Goal: Task Accomplishment & Management: Complete application form

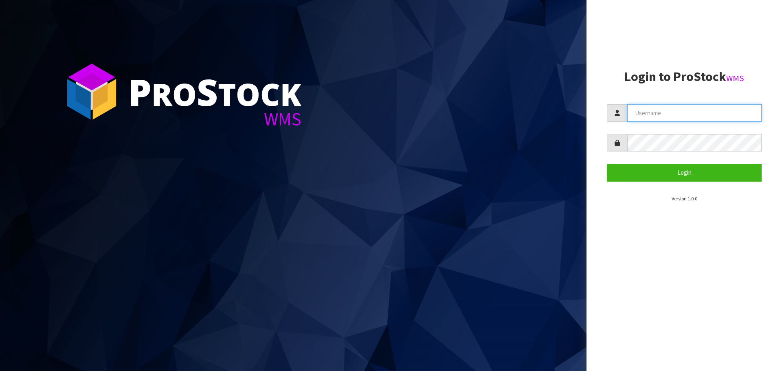
type input "[PERSON_NAME]"
drag, startPoint x: 706, startPoint y: 110, endPoint x: 568, endPoint y: 115, distance: 137.4
click at [568, 115] on div "P ro S tock WMS Login to ProStock WMS [PERSON_NAME] Login Version 1.0.0" at bounding box center [391, 185] width 782 height 371
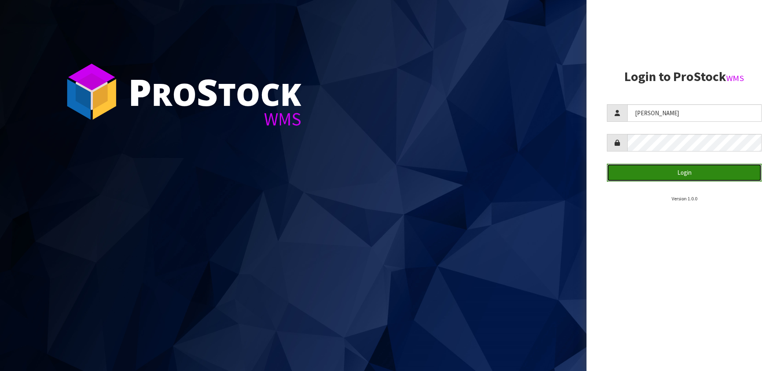
click at [650, 172] on button "Login" at bounding box center [684, 173] width 155 height 18
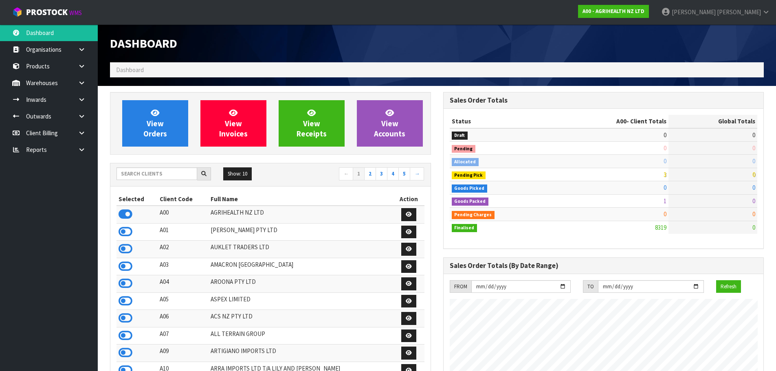
scroll to position [617, 333]
click at [178, 169] on input "text" at bounding box center [157, 173] width 81 height 13
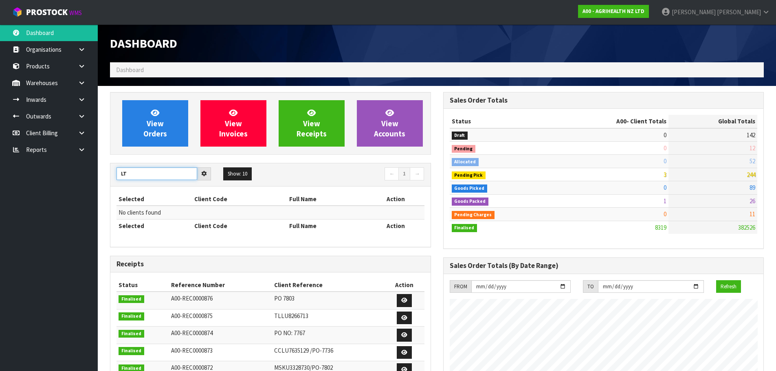
type input "L"
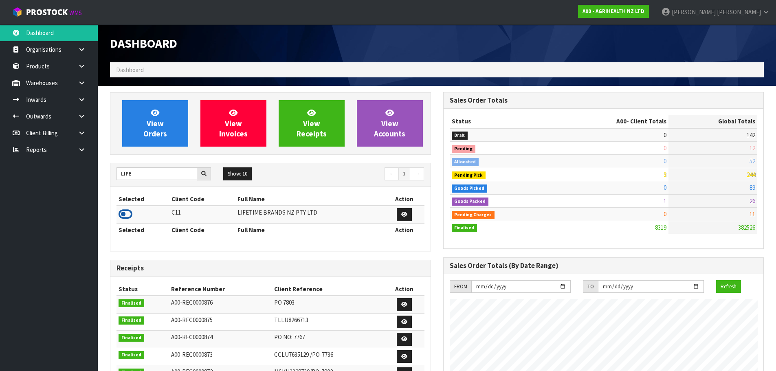
click at [124, 215] on icon at bounding box center [126, 214] width 14 height 12
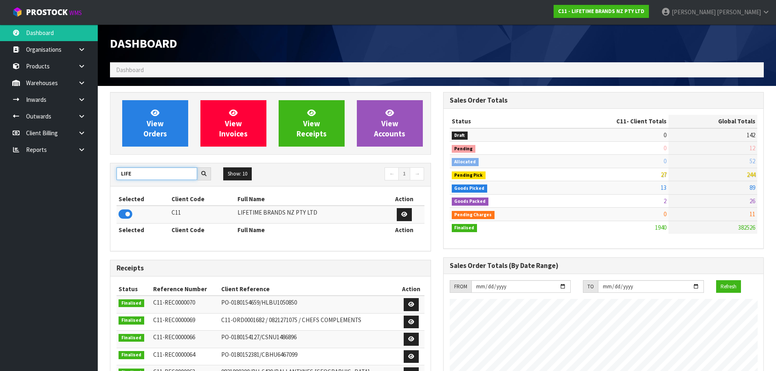
drag, startPoint x: 143, startPoint y: 176, endPoint x: 97, endPoint y: 181, distance: 45.9
click at [97, 181] on body "Toggle navigation ProStock WMS C11 - LIFETIME BRANDS NZ PTY LTD [PERSON_NAME] L…" at bounding box center [388, 185] width 776 height 371
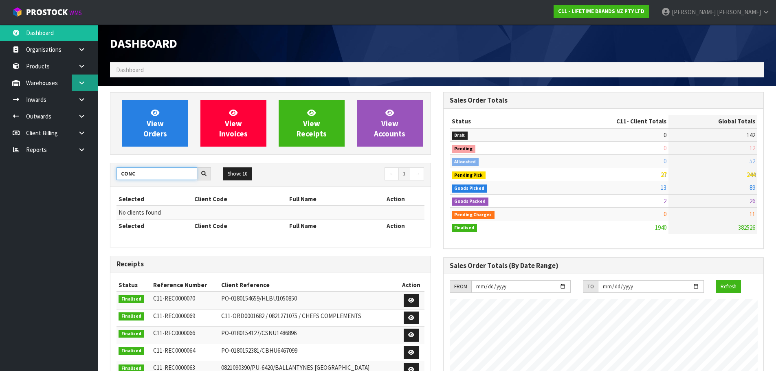
type input "CONC"
click at [86, 82] on link at bounding box center [85, 83] width 26 height 17
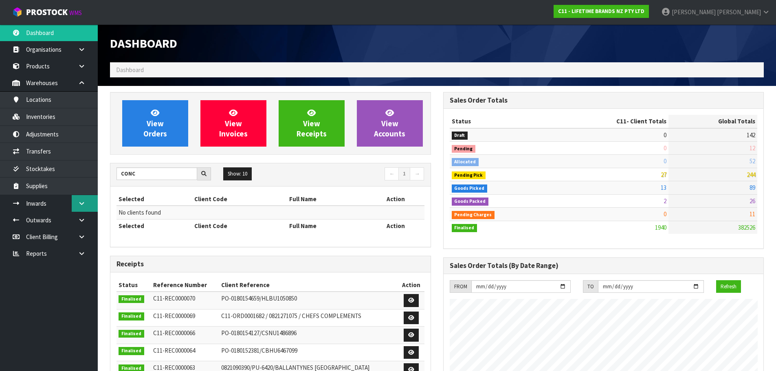
click at [83, 200] on icon at bounding box center [82, 203] width 8 height 6
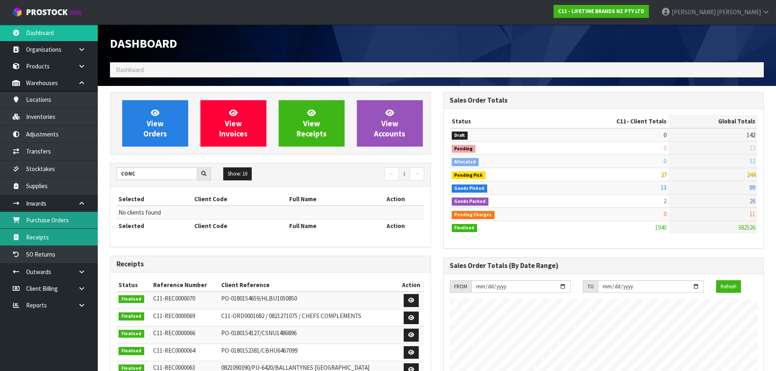
drag, startPoint x: 57, startPoint y: 221, endPoint x: 54, endPoint y: 230, distance: 9.7
click at [57, 221] on link "Purchase Orders" at bounding box center [49, 220] width 98 height 17
click at [54, 233] on body "Toggle navigation ProStock WMS C11 - LIFETIME BRANDS NZ PTY LTD [PERSON_NAME] L…" at bounding box center [388, 185] width 776 height 371
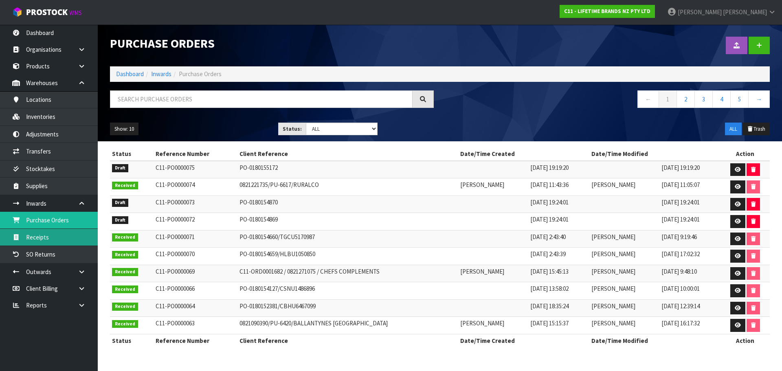
click at [48, 237] on link "Receipts" at bounding box center [49, 237] width 98 height 17
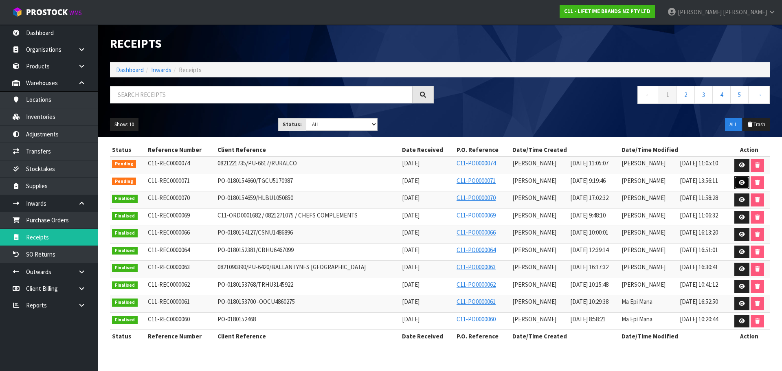
click at [738, 180] on link at bounding box center [741, 182] width 15 height 13
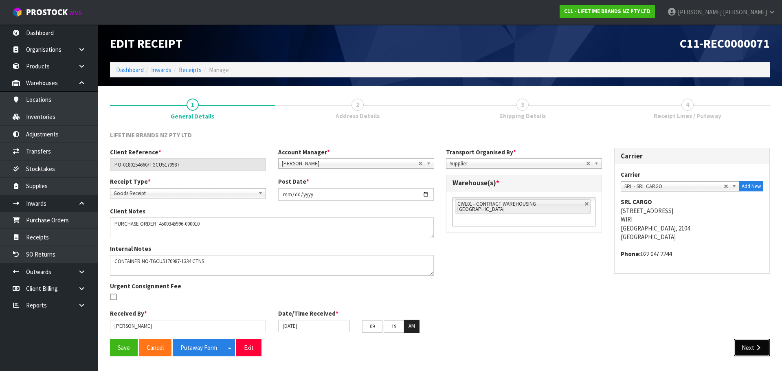
click at [763, 346] on button "Next" at bounding box center [752, 348] width 36 height 18
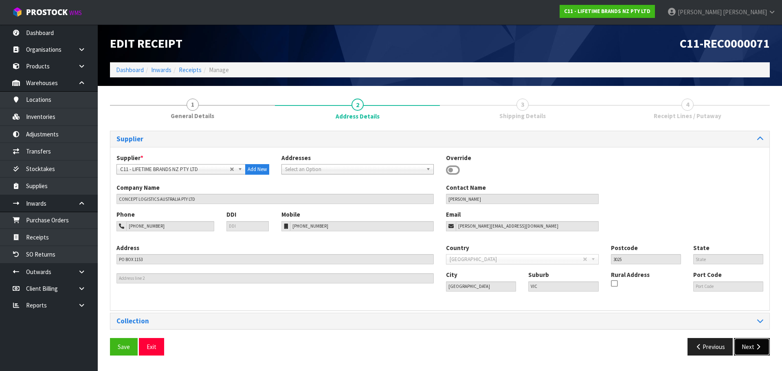
click at [763, 346] on button "Next" at bounding box center [752, 347] width 36 height 18
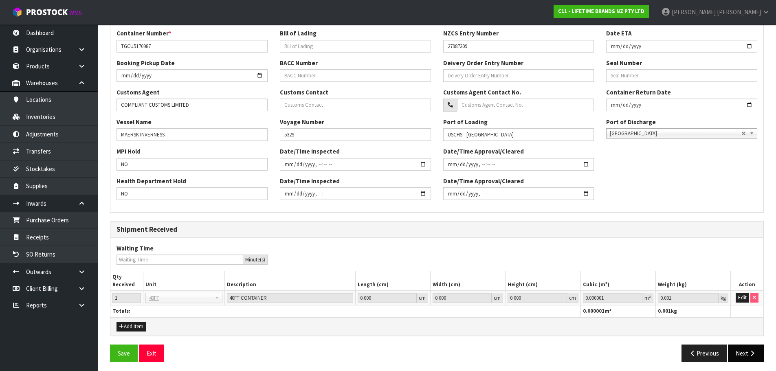
scroll to position [195, 0]
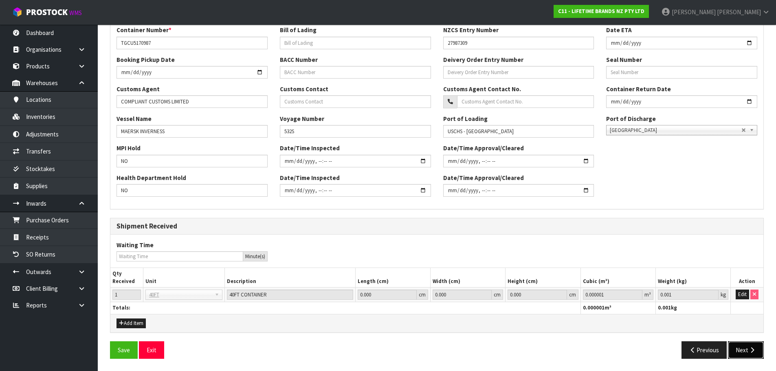
click at [751, 347] on icon "button" at bounding box center [752, 350] width 8 height 6
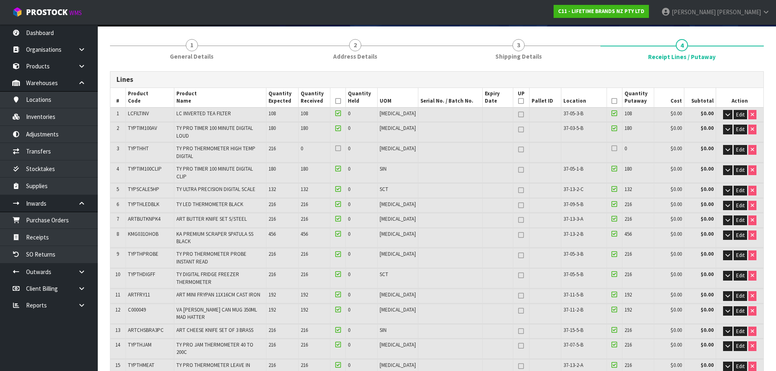
scroll to position [0, 0]
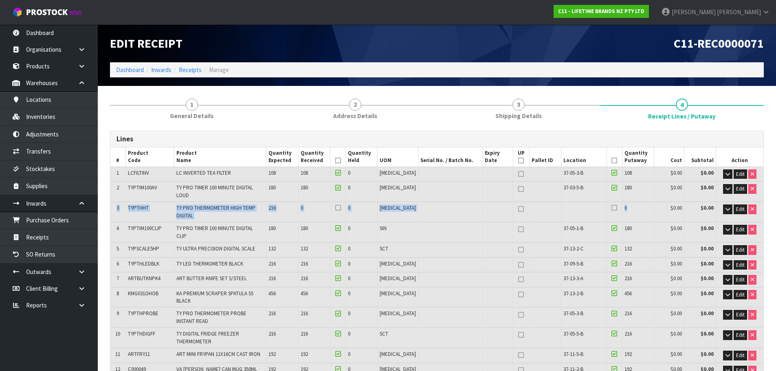
drag, startPoint x: 114, startPoint y: 203, endPoint x: 644, endPoint y: 201, distance: 530.8
click at [644, 202] on tr "3 [GEOGRAPHIC_DATA] TY PRO THERMOMETER HIGH TEMP DIGITAL 216 0 0 [MEDICAL_DATA]…" at bounding box center [436, 212] width 653 height 20
click at [644, 202] on td "0" at bounding box center [638, 212] width 32 height 20
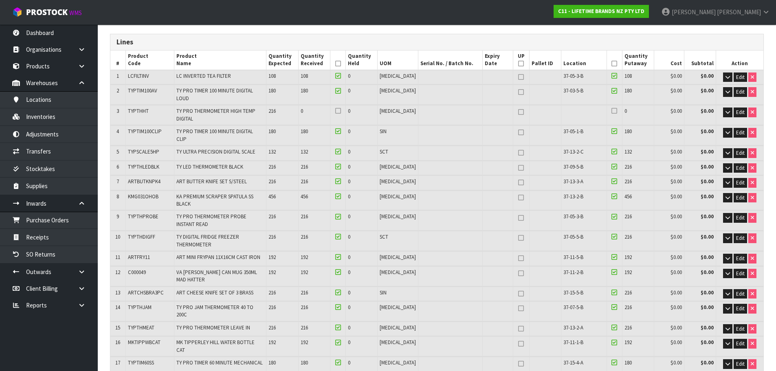
scroll to position [122, 0]
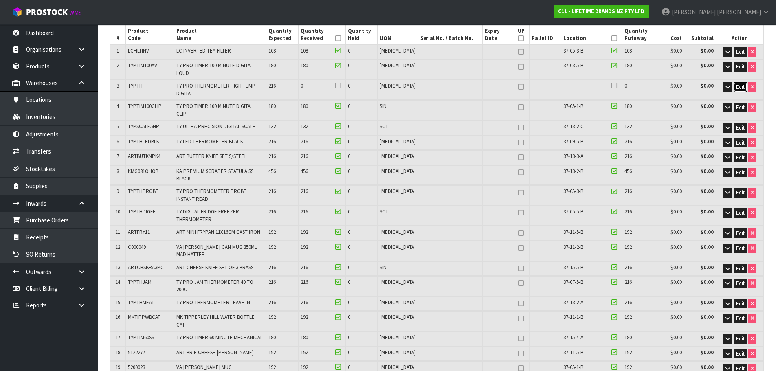
click at [740, 84] on span "Edit" at bounding box center [740, 87] width 9 height 7
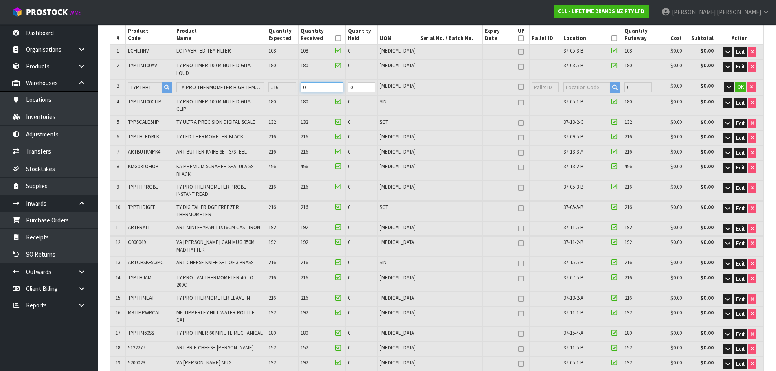
click at [286, 85] on tr "3 [GEOGRAPHIC_DATA] TY PRO THERMOMETER HIGH TEMP DIGITAL 216 0 0 [MEDICAL_DATA]…" at bounding box center [436, 87] width 653 height 15
click at [643, 132] on td "216" at bounding box center [638, 138] width 32 height 14
click at [53, 147] on link "Transfers" at bounding box center [49, 151] width 98 height 17
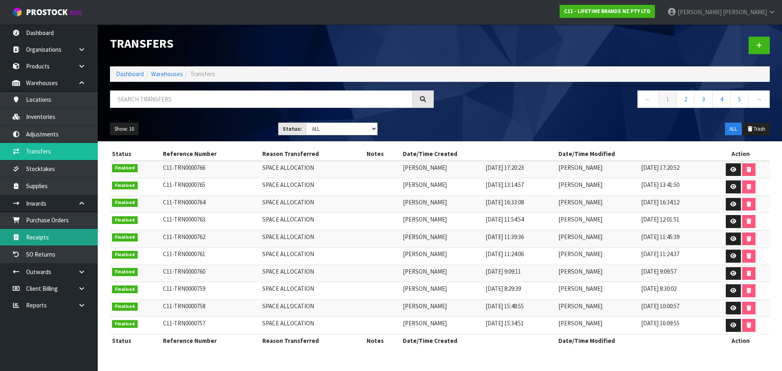
click at [35, 244] on link "Receipts" at bounding box center [49, 237] width 98 height 17
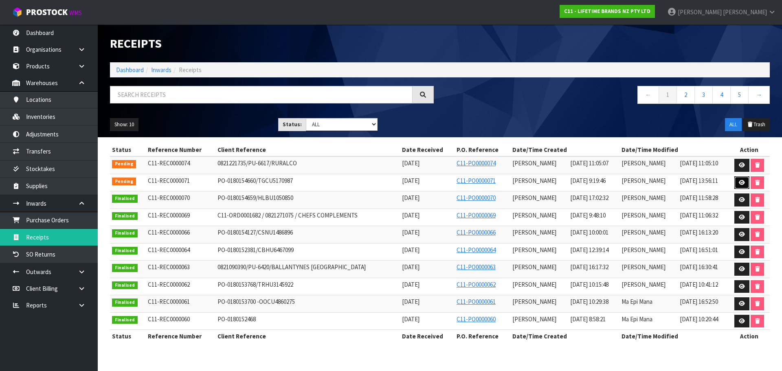
click at [740, 180] on icon at bounding box center [742, 182] width 6 height 5
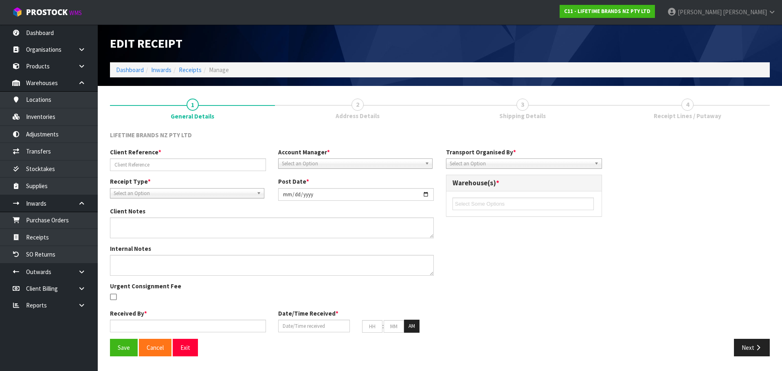
type input "PO-0180154660/TGCU5170987"
type input "[DATE]"
type textarea "PURCHASE ORDER: 4500345996-000010"
type textarea "CONTAINER NO-TGCU5170987-1334 CTNS"
type input "[PERSON_NAME]"
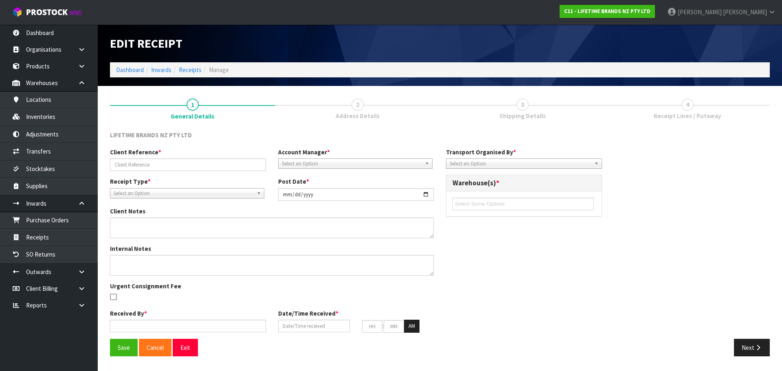
type input "[DATE]"
type input "09"
type input "19"
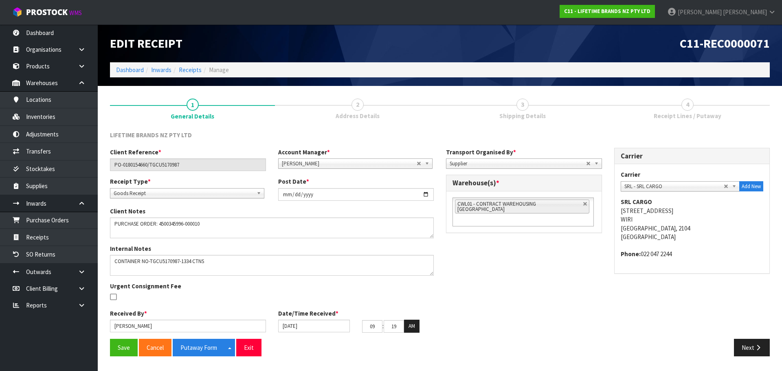
click at [768, 338] on div "Client Reference * PO-0180154660/TGCU5170987 Account Manager * [PERSON_NAME] [P…" at bounding box center [440, 243] width 672 height 191
click at [753, 358] on div "Save Cancel Putaway Form Split button! CSV FORMAT Exit Next" at bounding box center [440, 351] width 672 height 24
click at [754, 350] on button "Next" at bounding box center [752, 348] width 36 height 18
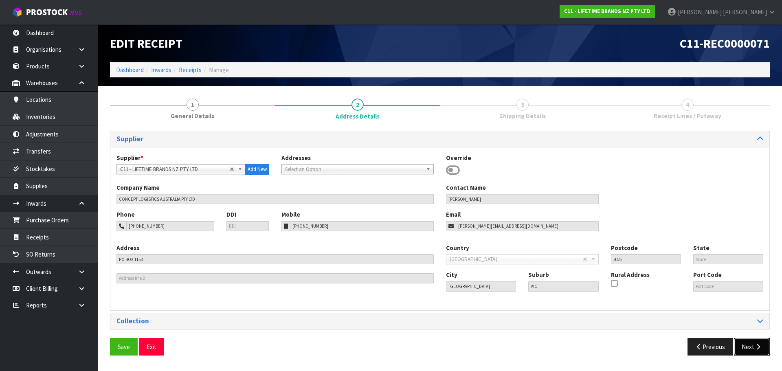
click at [754, 350] on button "Next" at bounding box center [752, 347] width 36 height 18
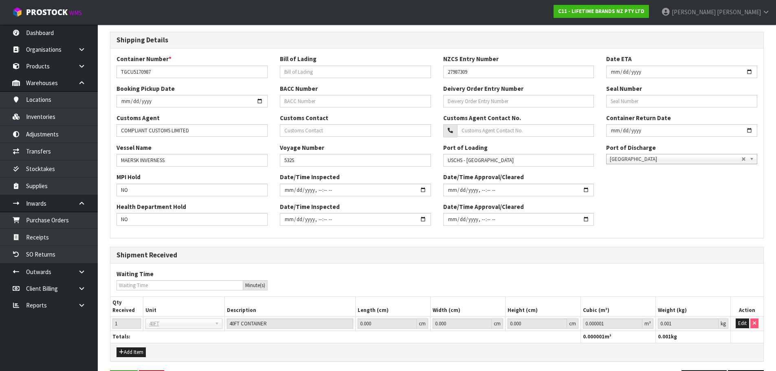
scroll to position [195, 0]
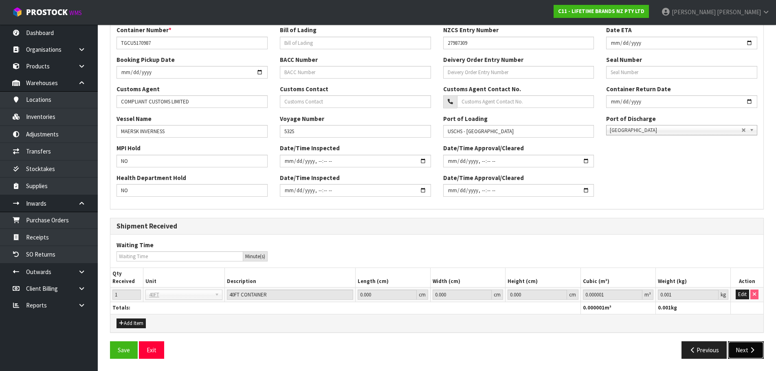
click at [751, 345] on button "Next" at bounding box center [746, 350] width 36 height 18
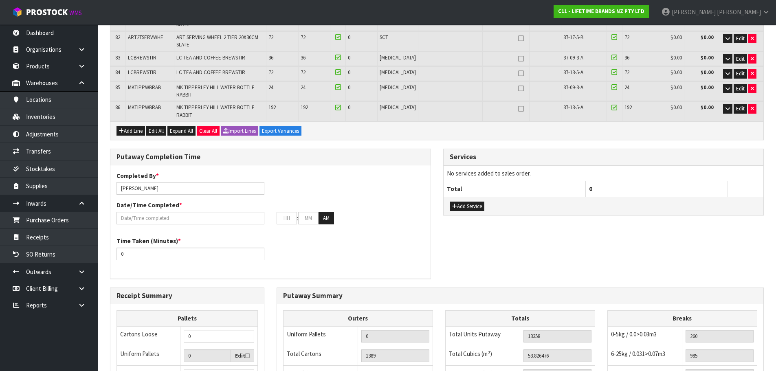
scroll to position [1548, 0]
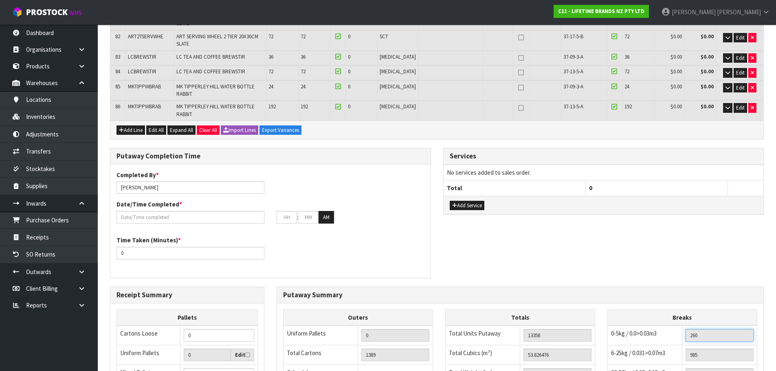
click at [711, 329] on input "260" at bounding box center [720, 335] width 68 height 13
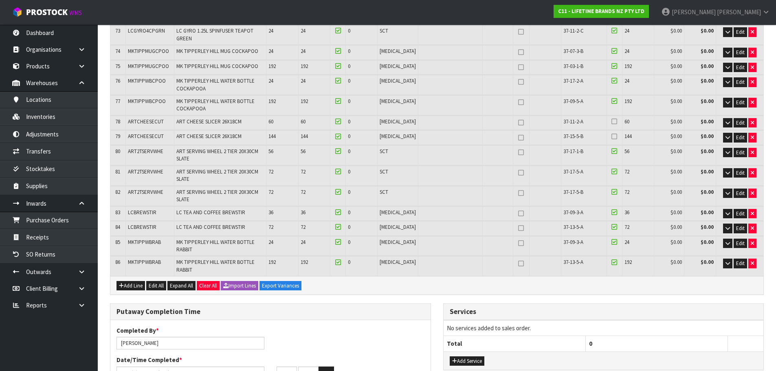
scroll to position [1344, 0]
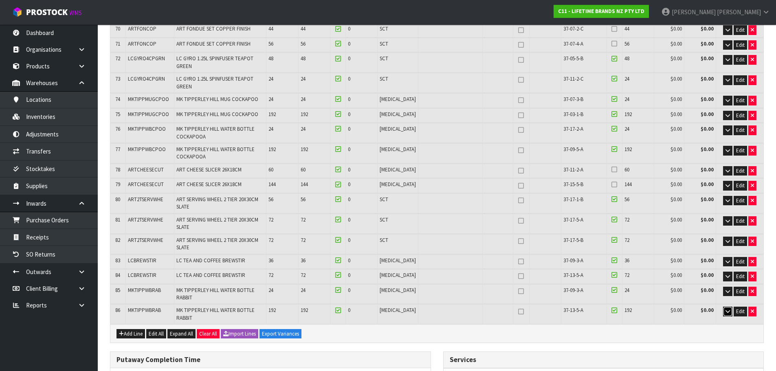
click at [728, 309] on icon "button" at bounding box center [727, 311] width 4 height 5
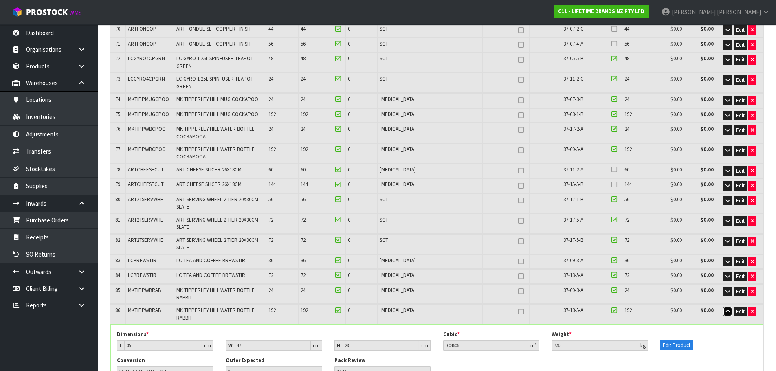
click at [728, 309] on icon "button" at bounding box center [727, 311] width 4 height 5
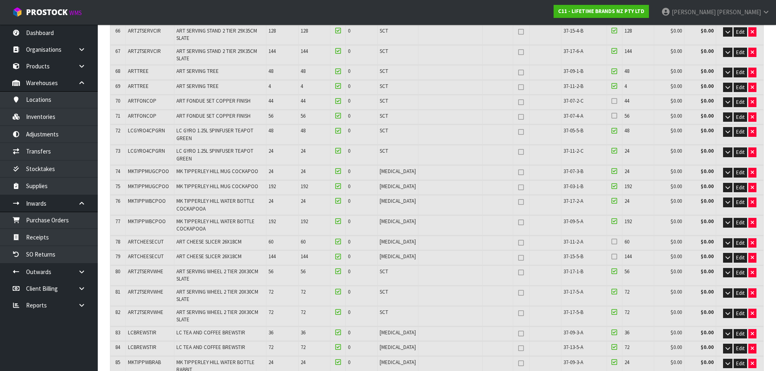
scroll to position [1271, 0]
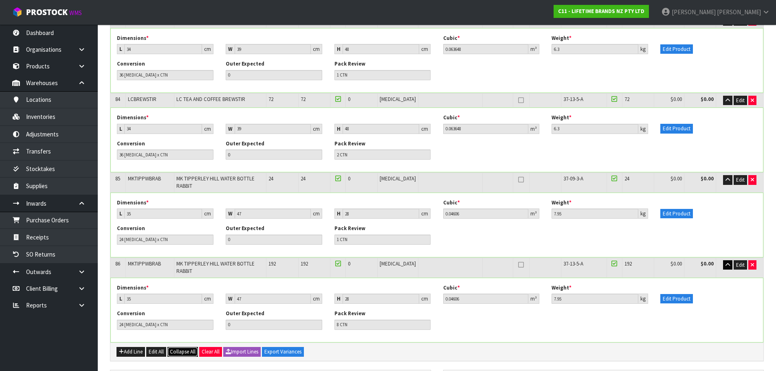
scroll to position [6902, 0]
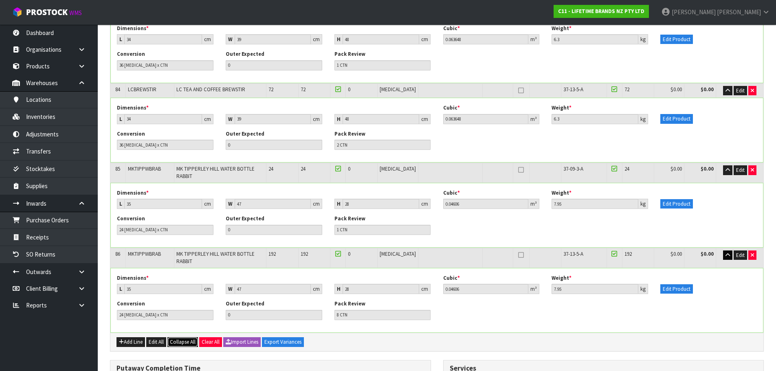
click at [186, 339] on span "Collapse All" at bounding box center [183, 342] width 26 height 7
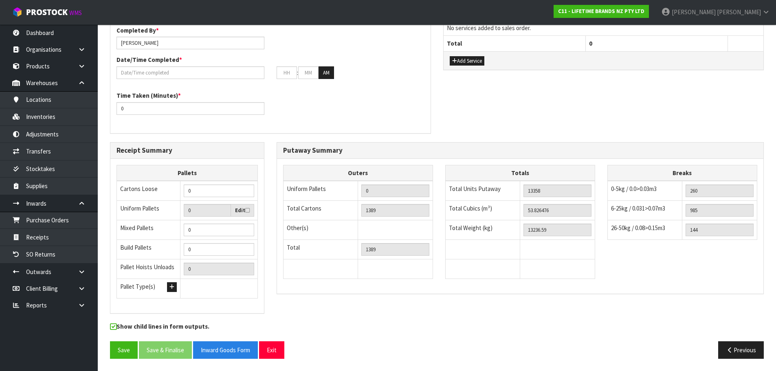
scroll to position [1557, 0]
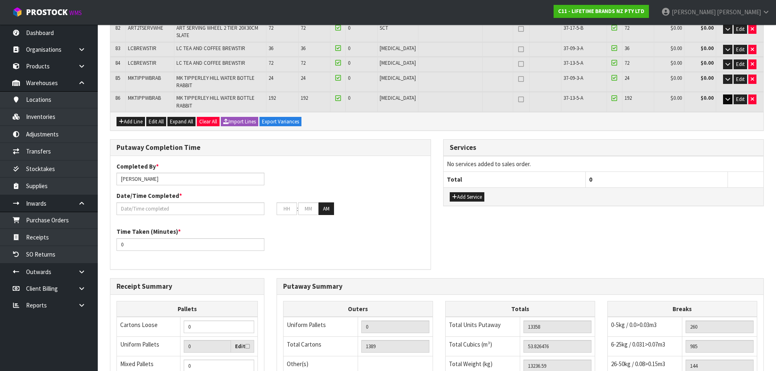
click at [646, 301] on div "Breaks 0-5kg / 0.0>0.03m3 260 6-25kg / 0.031>0.07m3 985 26-50kg / 0.08>0.15m3 1…" at bounding box center [682, 343] width 150 height 84
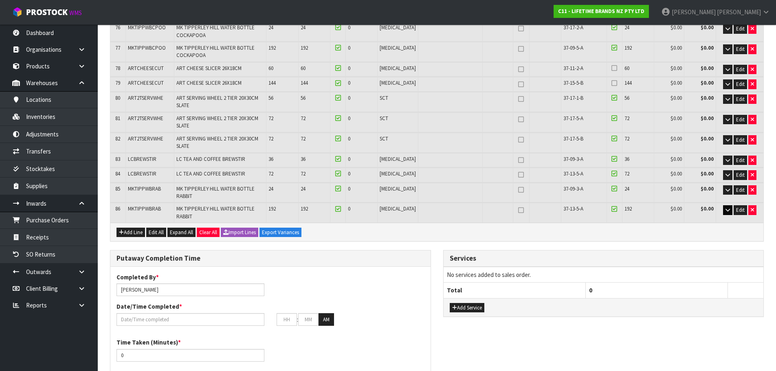
scroll to position [1434, 0]
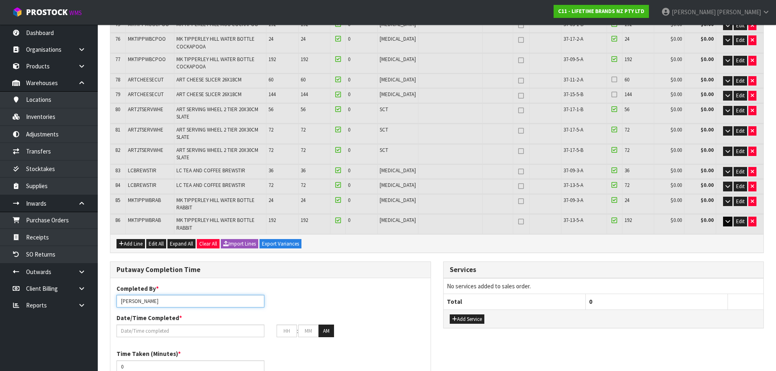
drag, startPoint x: 168, startPoint y: 163, endPoint x: 130, endPoint y: 172, distance: 39.8
click at [130, 284] on div "Completed By * [PERSON_NAME] Date/Time Completed * : : AM" at bounding box center [270, 313] width 320 height 59
type input "[PERSON_NAME] + [PERSON_NAME] + [PERSON_NAME]"
click at [176, 325] on input "text" at bounding box center [191, 331] width 148 height 13
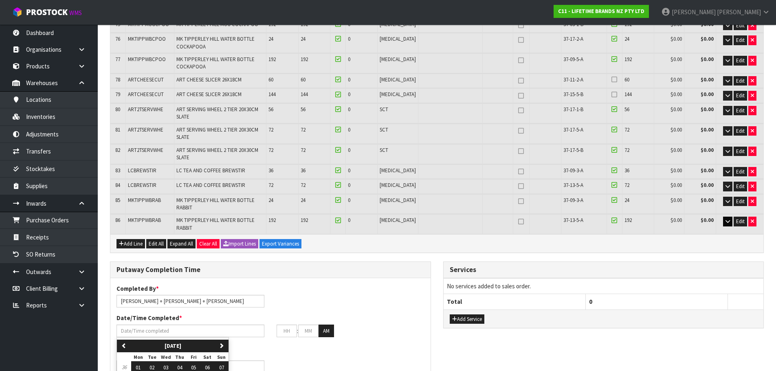
type input "[DATE]"
type input "12"
type input "00"
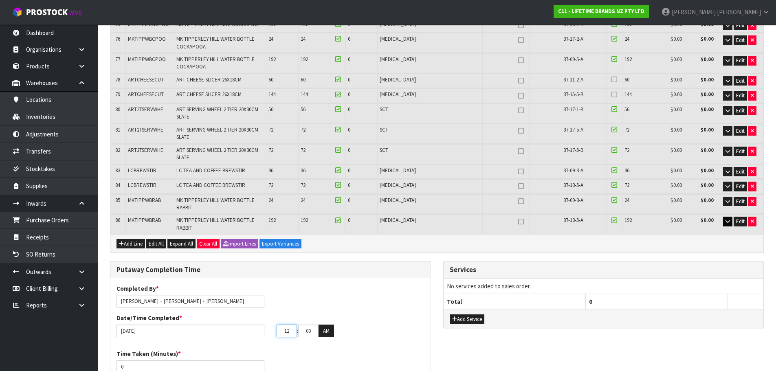
drag, startPoint x: 293, startPoint y: 193, endPoint x: 243, endPoint y: 204, distance: 50.7
click at [243, 284] on div "Completed By * [PERSON_NAME] + [PERSON_NAME] + [PERSON_NAME] Date/Time Complete…" at bounding box center [270, 313] width 320 height 59
click at [325, 325] on button "AM" at bounding box center [326, 331] width 15 height 13
click at [325, 325] on button "PM" at bounding box center [327, 331] width 16 height 13
type input "08"
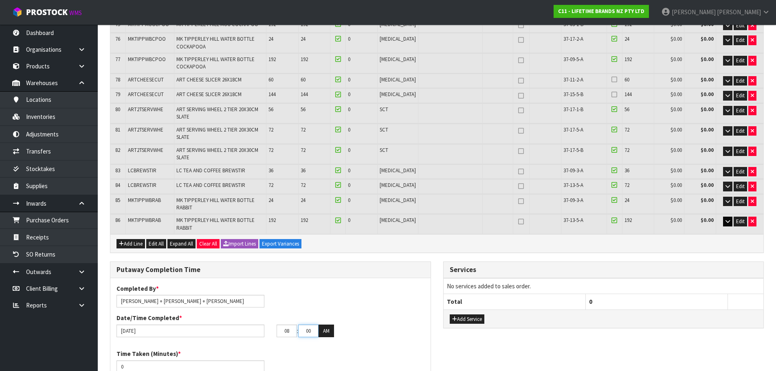
drag, startPoint x: 312, startPoint y: 193, endPoint x: 291, endPoint y: 205, distance: 24.1
click at [291, 284] on div "Completed By * [PERSON_NAME] + [PERSON_NAME] + [PERSON_NAME] Date/Time Complete…" at bounding box center [270, 313] width 320 height 59
type input "15"
drag, startPoint x: 185, startPoint y: 232, endPoint x: 86, endPoint y: 233, distance: 99.0
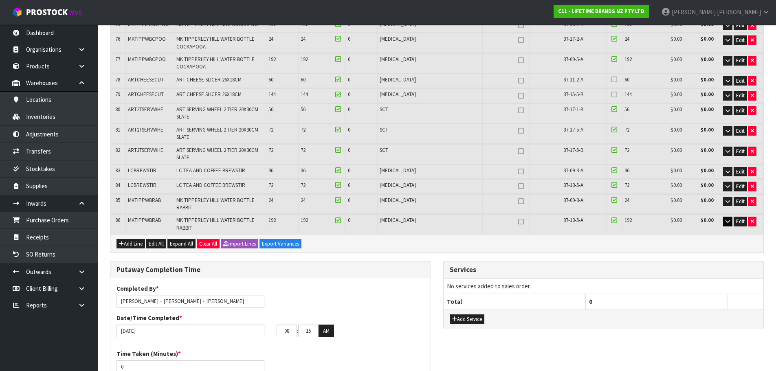
drag, startPoint x: 366, startPoint y: 206, endPoint x: 359, endPoint y: 198, distance: 10.4
click at [361, 284] on div "Completed By * [PERSON_NAME] + [PERSON_NAME] + [PERSON_NAME] Date/Time Complete…" at bounding box center [270, 313] width 320 height 59
click at [180, 295] on input "[PERSON_NAME] + [PERSON_NAME] + [PERSON_NAME]" at bounding box center [191, 301] width 148 height 13
type input "[PERSON_NAME] + [PERSON_NAME] + [PERSON_NAME] + [PERSON_NAME] + Ma + [PERSON_NA…"
drag, startPoint x: 181, startPoint y: 229, endPoint x: 5, endPoint y: 228, distance: 176.4
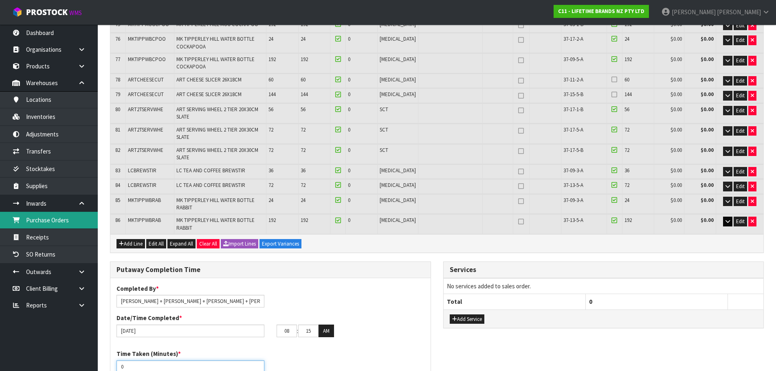
type input "3300"
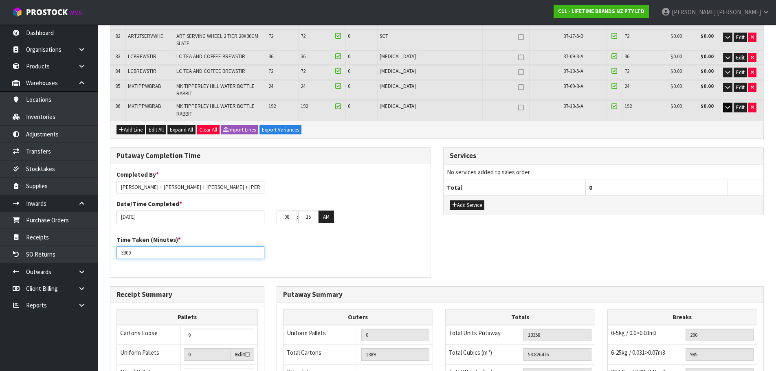
scroll to position [1557, 0]
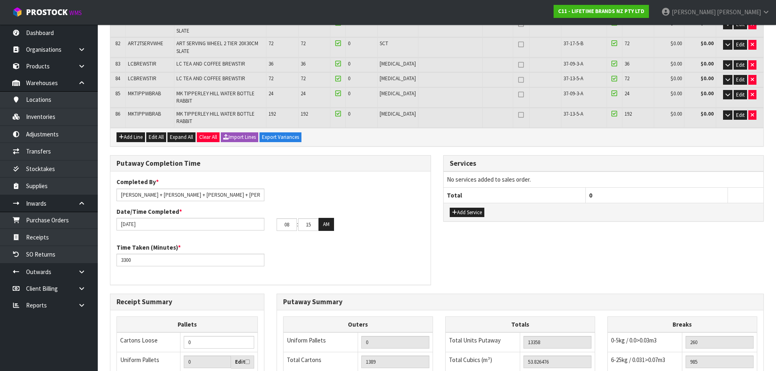
scroll to position [1586, 0]
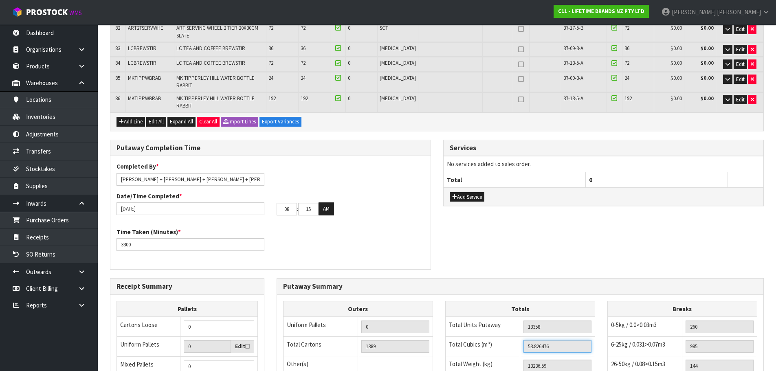
click at [535, 340] on input "53.826476" at bounding box center [557, 346] width 68 height 13
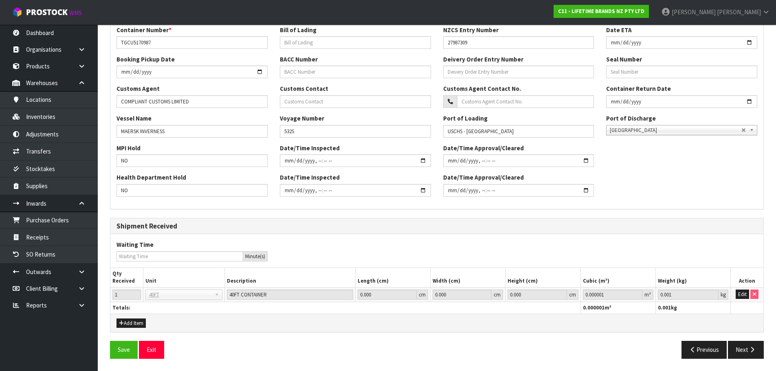
scroll to position [225, 0]
click at [740, 295] on button "Edit" at bounding box center [742, 295] width 13 height 10
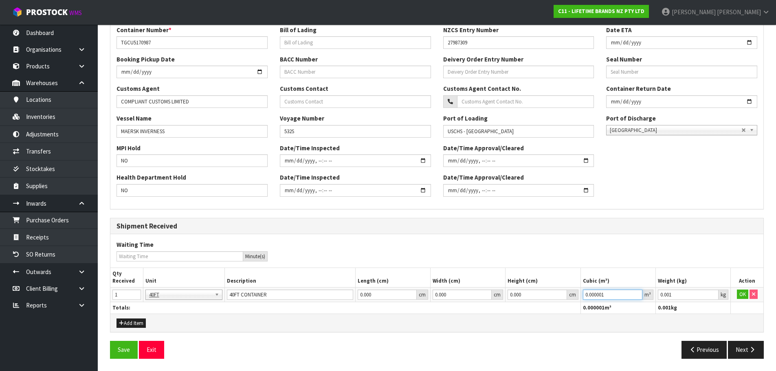
drag, startPoint x: 611, startPoint y: 295, endPoint x: 551, endPoint y: 301, distance: 59.7
click at [551, 301] on tr "1 40FT 40FT 40FT CONTAINER 0.000 cm 0.000 cm 0.000 cm 0.000001 m³ 0.001 kg OK" at bounding box center [436, 294] width 653 height 15
paste input "53.826476"
type input "53.826476"
drag, startPoint x: 615, startPoint y: 295, endPoint x: 589, endPoint y: 298, distance: 26.6
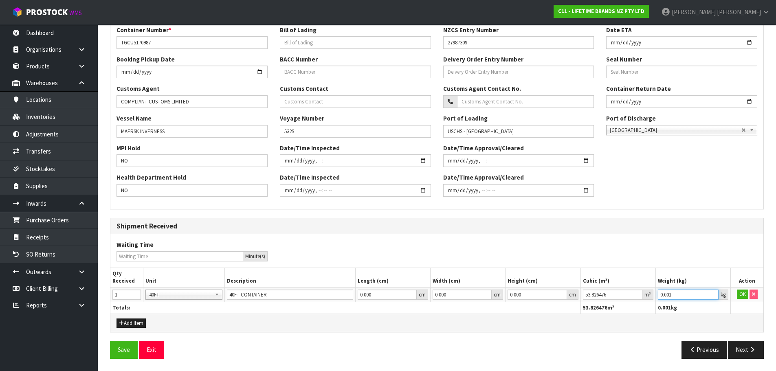
click at [589, 298] on tr "1 40FT 40FT 40FT CONTAINER 0.000 cm 0.000 cm 0.000 cm 53.826476 m³ 0.001 kg OK" at bounding box center [436, 294] width 653 height 15
type input "13236.59"
click at [743, 293] on button "OK" at bounding box center [742, 295] width 11 height 10
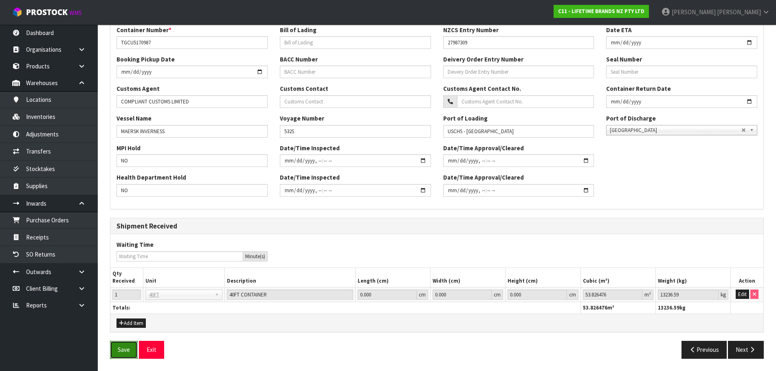
click at [121, 356] on button "Save" at bounding box center [124, 350] width 28 height 18
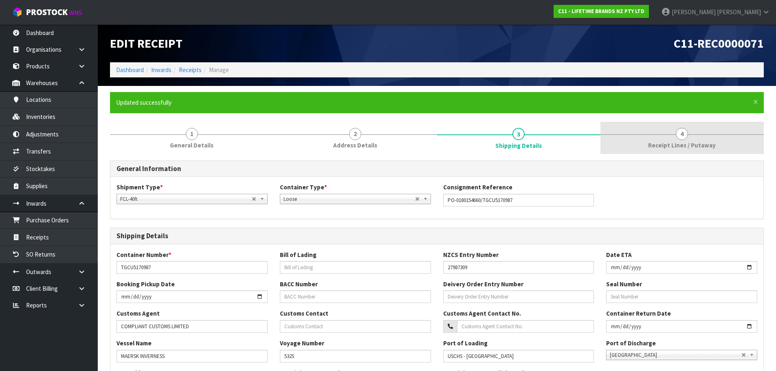
click at [678, 145] on span "Receipt Lines / Putaway" at bounding box center [682, 145] width 68 height 9
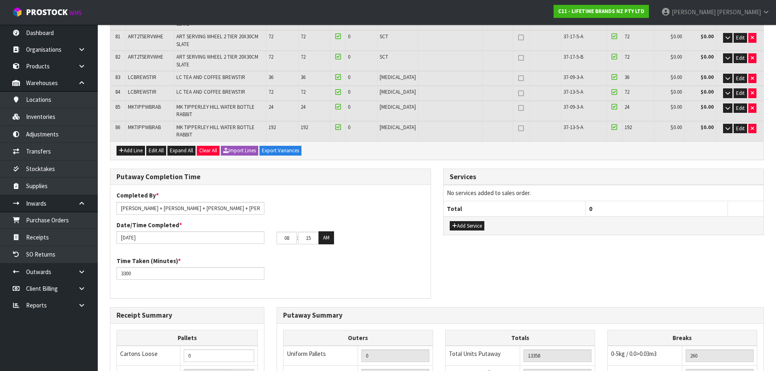
scroll to position [1586, 0]
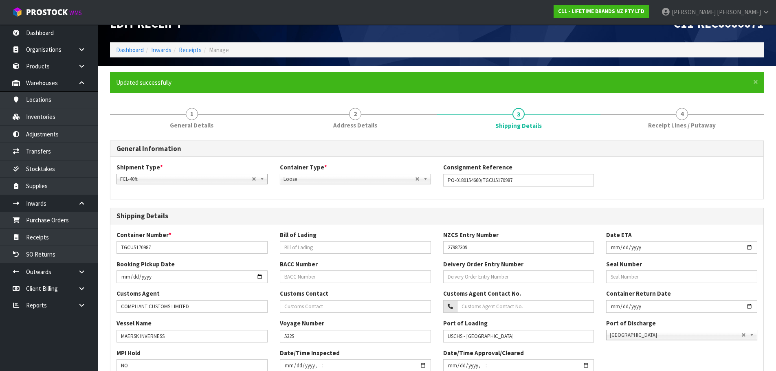
scroll to position [0, 0]
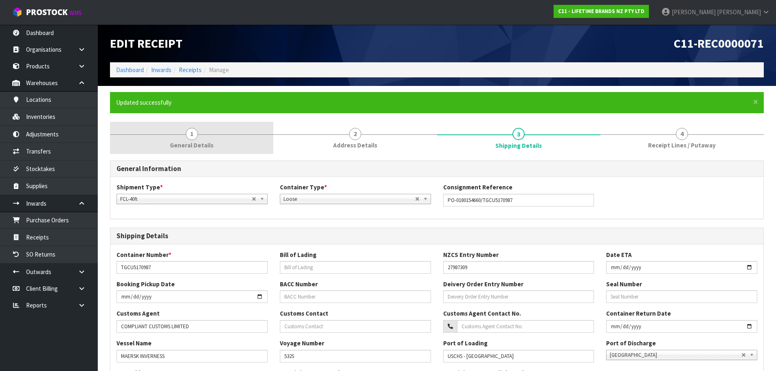
click at [188, 140] on link "1 General Details" at bounding box center [191, 138] width 163 height 32
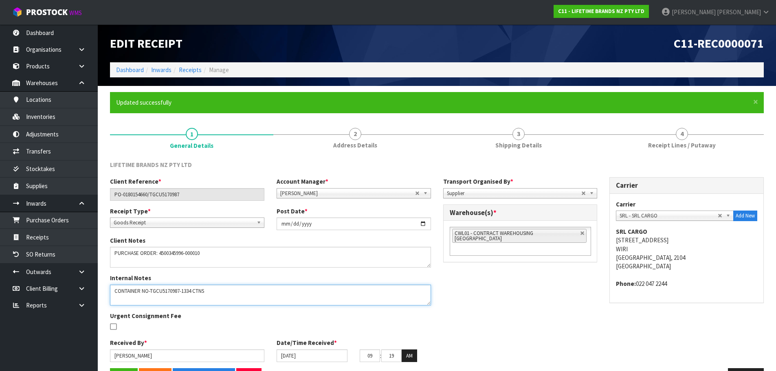
click at [222, 296] on textarea at bounding box center [270, 295] width 321 height 21
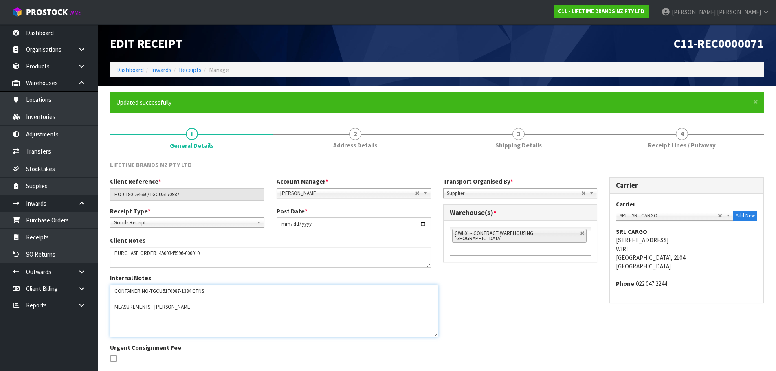
drag, startPoint x: 427, startPoint y: 301, endPoint x: 436, endPoint y: 324, distance: 25.0
click at [434, 330] on textarea at bounding box center [274, 311] width 328 height 53
click at [173, 323] on textarea at bounding box center [274, 310] width 329 height 50
click at [143, 334] on textarea at bounding box center [274, 310] width 329 height 50
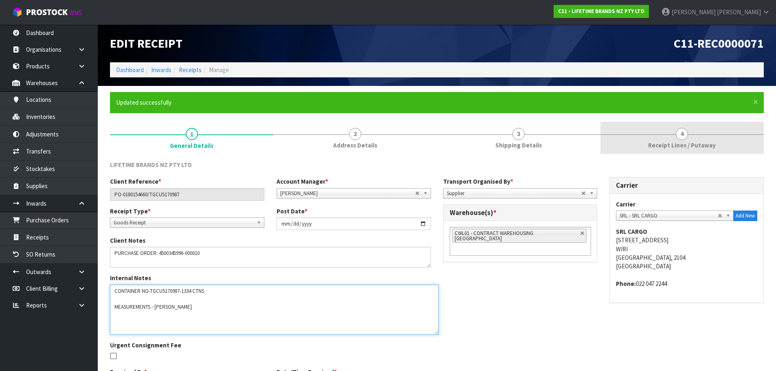
type textarea "CONTAINER NO-TGCU5170987-1334 CTNS MEASUREMENTS - [PERSON_NAME]"
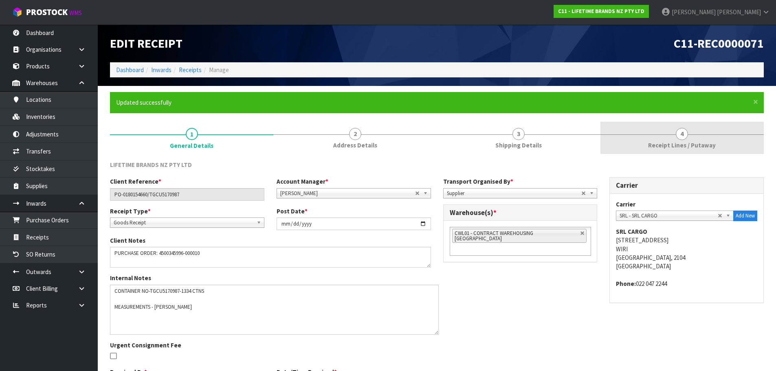
click at [675, 139] on link "4 Receipt Lines / Putaway" at bounding box center [681, 138] width 163 height 32
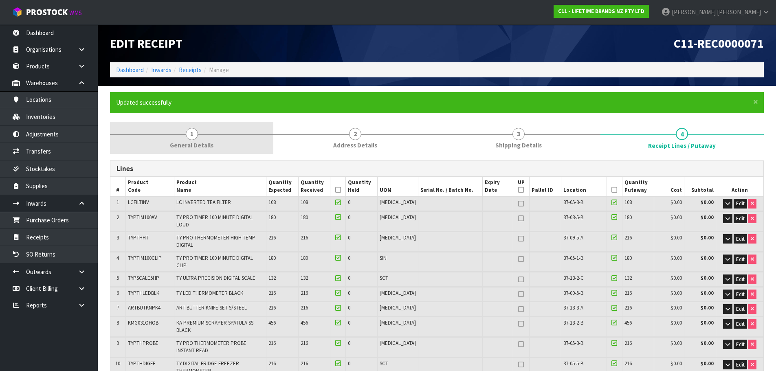
click at [231, 143] on link "1 General Details" at bounding box center [191, 138] width 163 height 32
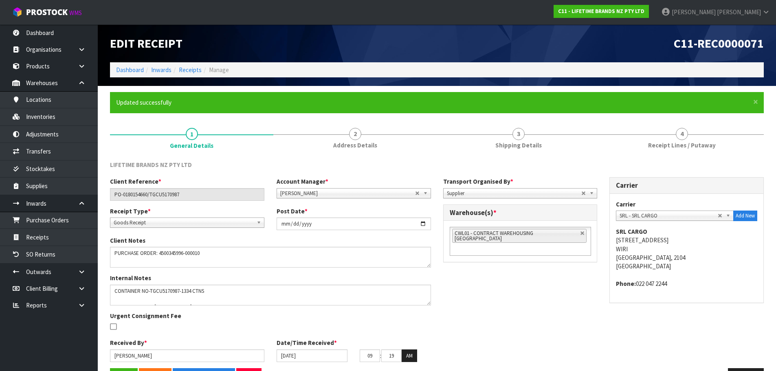
scroll to position [27, 0]
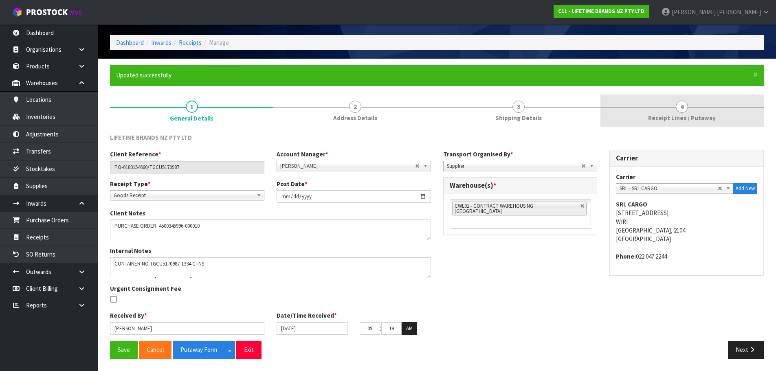
click at [692, 106] on link "4 Receipt Lines / Putaway" at bounding box center [681, 111] width 163 height 32
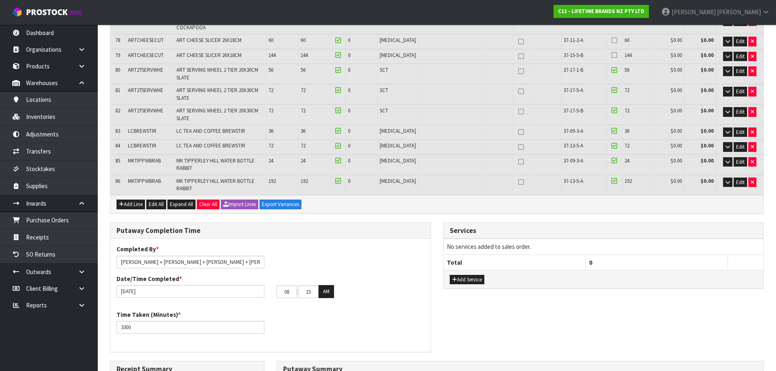
scroll to position [1494, 0]
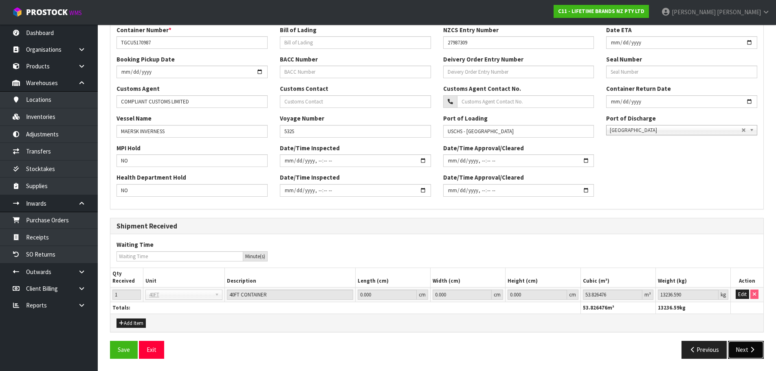
click at [745, 345] on button "Next" at bounding box center [746, 350] width 36 height 18
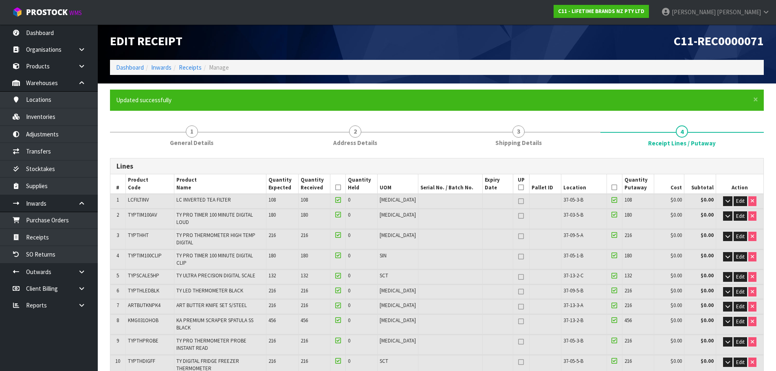
scroll to position [0, 0]
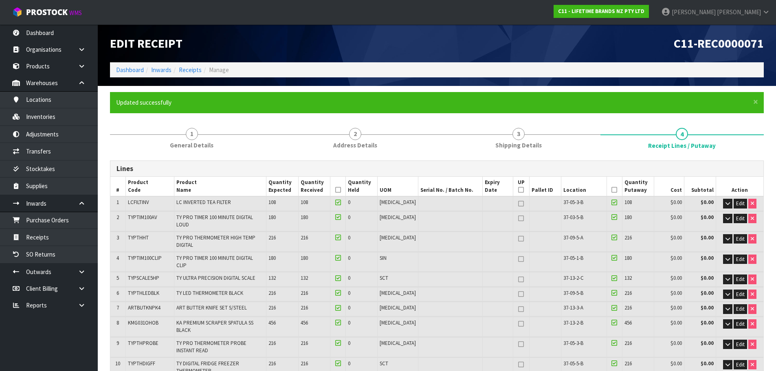
click at [611, 190] on icon at bounding box center [614, 190] width 6 height 0
click at [341, 190] on icon at bounding box center [338, 190] width 6 height 0
click at [611, 190] on icon at bounding box center [614, 190] width 6 height 0
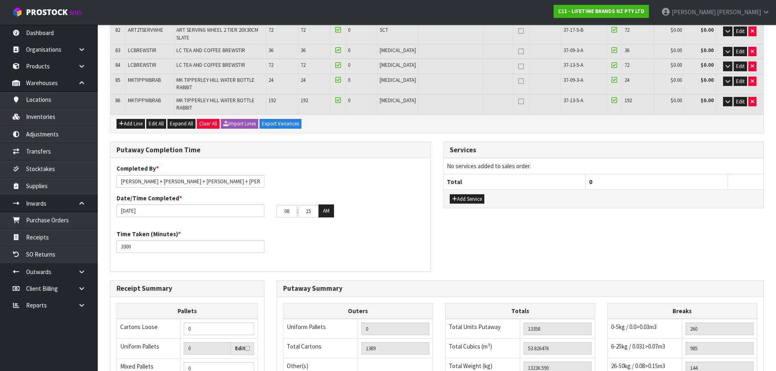
scroll to position [1586, 0]
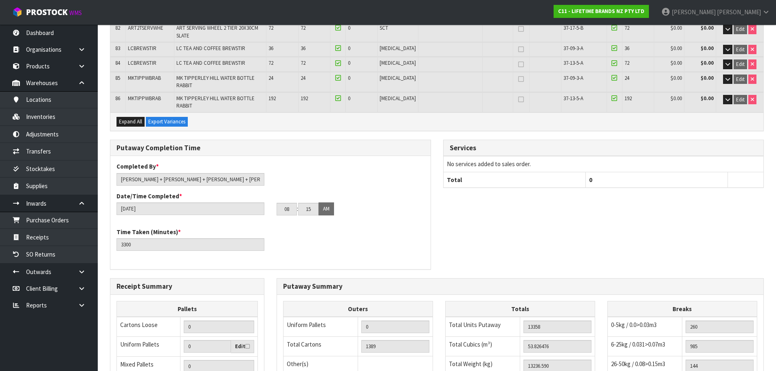
scroll to position [0, 0]
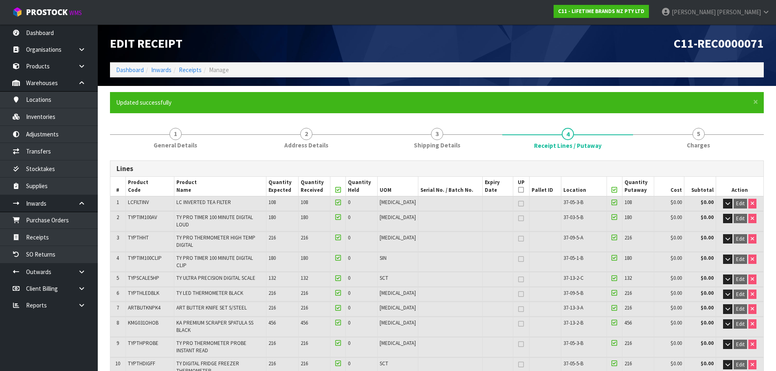
click at [248, 255] on span "TY PRO TIMER 100 MINUTE DIGITAL CLIP" at bounding box center [214, 262] width 77 height 14
click at [165, 133] on link "1 General Details" at bounding box center [175, 138] width 131 height 32
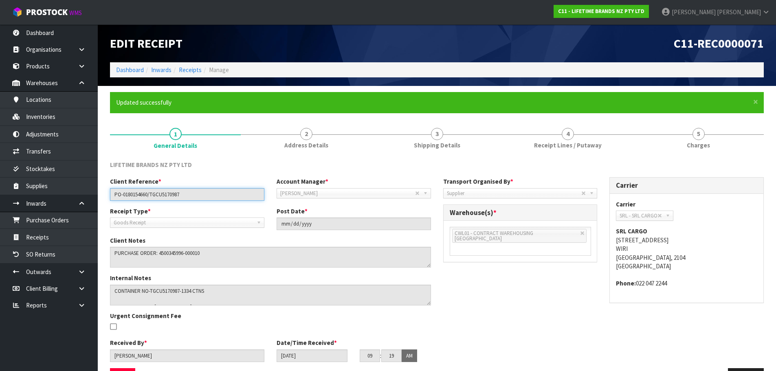
click at [165, 195] on input "PO-0180154660/TGCU5170987" at bounding box center [187, 194] width 154 height 13
click at [135, 192] on input "PO-0180154660/TGCU5170987" at bounding box center [187, 194] width 154 height 13
click at [170, 195] on input "PO-0180154660/TGCU5170987" at bounding box center [187, 194] width 154 height 13
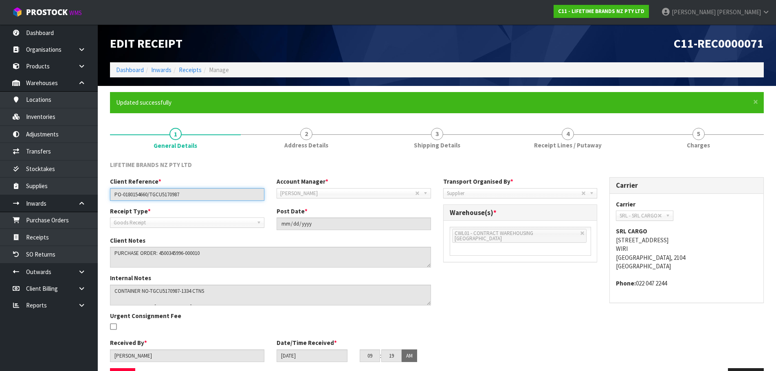
click at [170, 195] on input "PO-0180154660/TGCU5170987" at bounding box center [187, 194] width 154 height 13
click at [587, 308] on div "Client Reference * PO-0180154660/TGCU5170987 Account Manager * [PERSON_NAME] [P…" at bounding box center [437, 272] width 666 height 191
click at [697, 320] on div "Client Reference * PO-0180154660/TGCU5170987 Account Manager * [PERSON_NAME] [P…" at bounding box center [437, 272] width 666 height 191
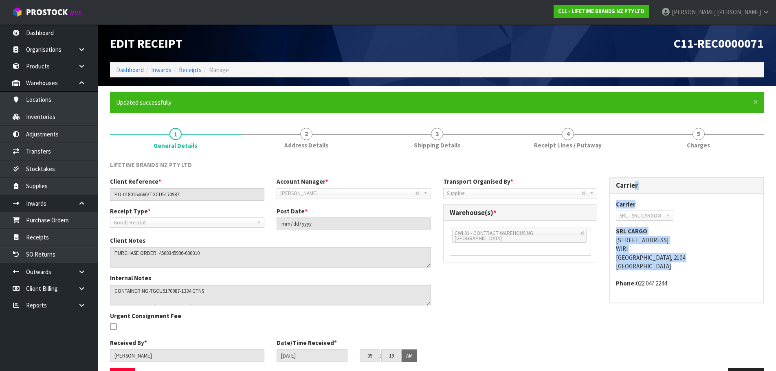
drag, startPoint x: 554, startPoint y: 278, endPoint x: 571, endPoint y: 318, distance: 43.3
click at [571, 318] on div "Client Reference * PO-0180154660/TGCU5170987 Account Manager * [PERSON_NAME] [P…" at bounding box center [437, 272] width 666 height 191
click at [591, 284] on div "Client Reference * PO-0180154660/TGCU5170987 Account Manager * [PERSON_NAME] [P…" at bounding box center [437, 272] width 666 height 191
click at [619, 311] on div "Carrier Carrier ACFS TRANSPORT - ACFS TRANSPORT ACT TRANSPORT LTD - ACT TRANSPO…" at bounding box center [686, 244] width 167 height 134
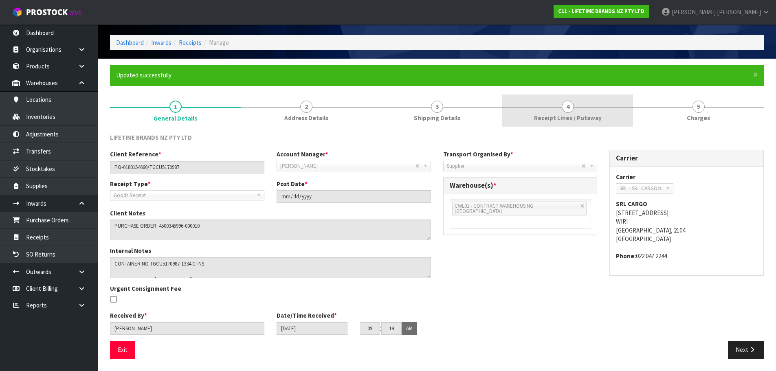
click at [601, 105] on link "4 Receipt Lines / Putaway" at bounding box center [567, 111] width 131 height 32
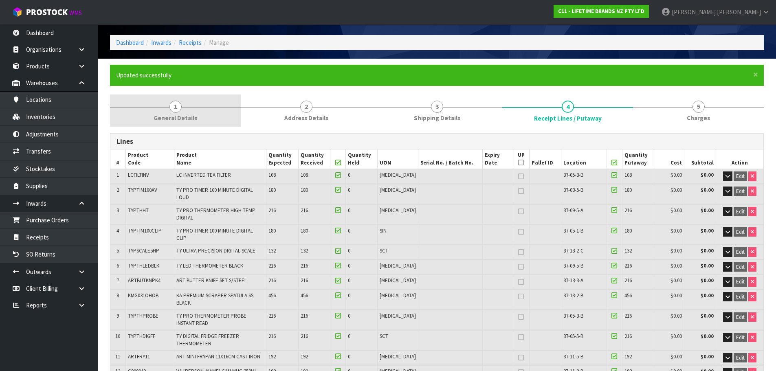
click at [169, 112] on link "1 General Details" at bounding box center [175, 111] width 131 height 32
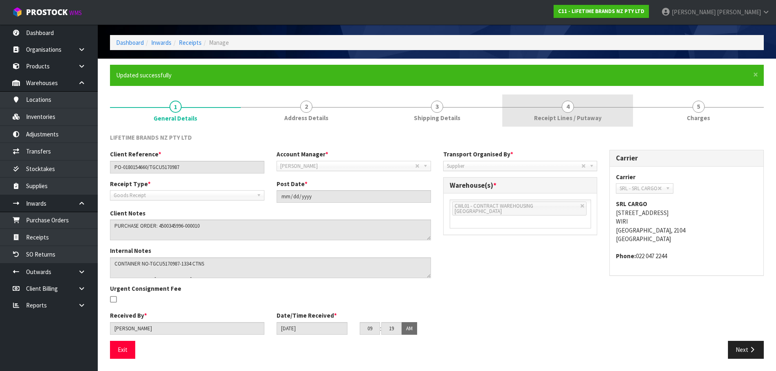
click at [584, 118] on span "Receipt Lines / Putaway" at bounding box center [568, 118] width 68 height 9
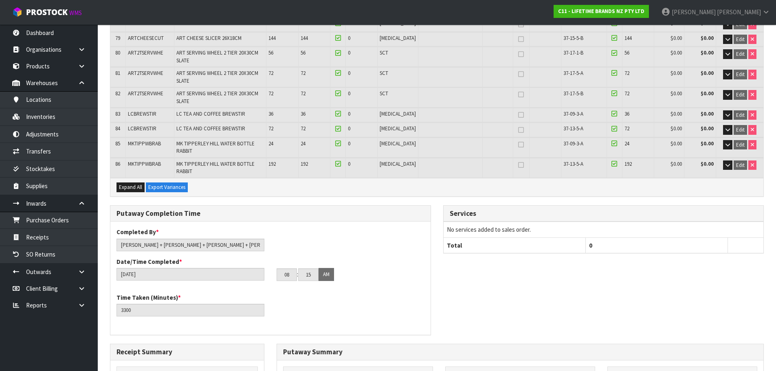
scroll to position [1535, 0]
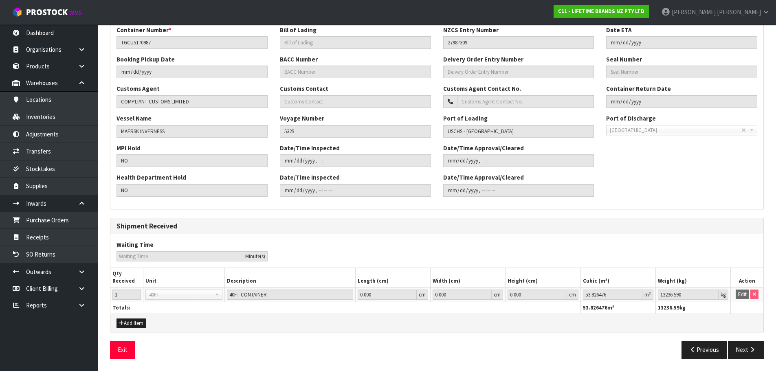
scroll to position [225, 0]
click at [750, 353] on icon "button" at bounding box center [752, 350] width 8 height 6
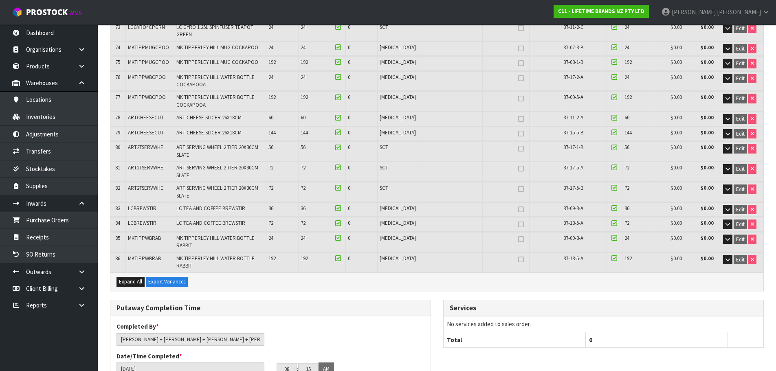
scroll to position [1586, 0]
